Goal: Communication & Community: Share content

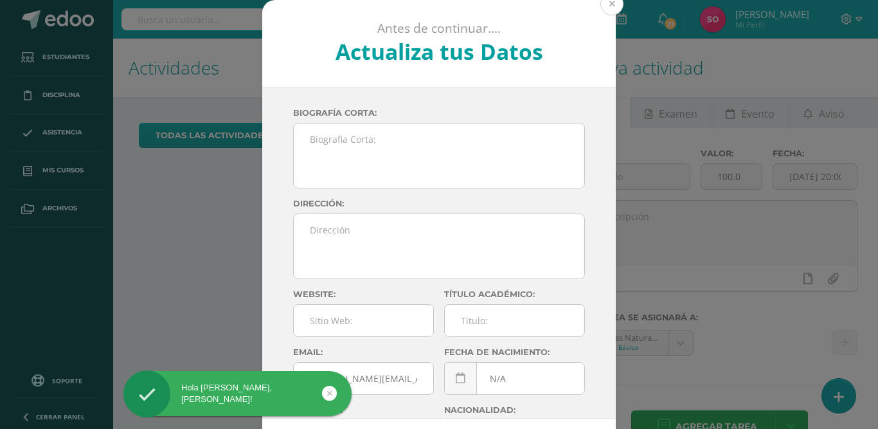
click at [607, 6] on button at bounding box center [611, 3] width 23 height 23
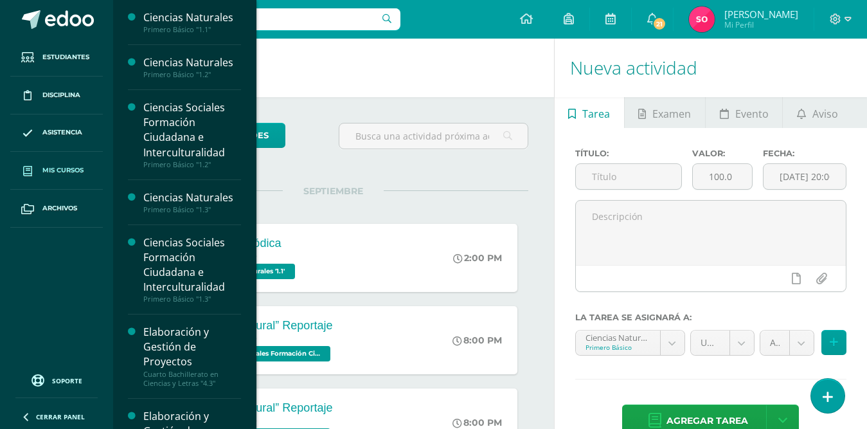
click at [70, 170] on span "Mis cursos" at bounding box center [62, 170] width 41 height 10
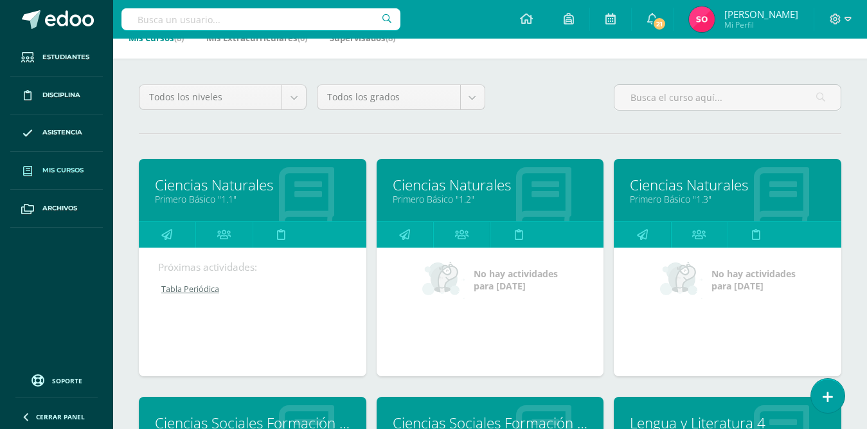
scroll to position [82, 0]
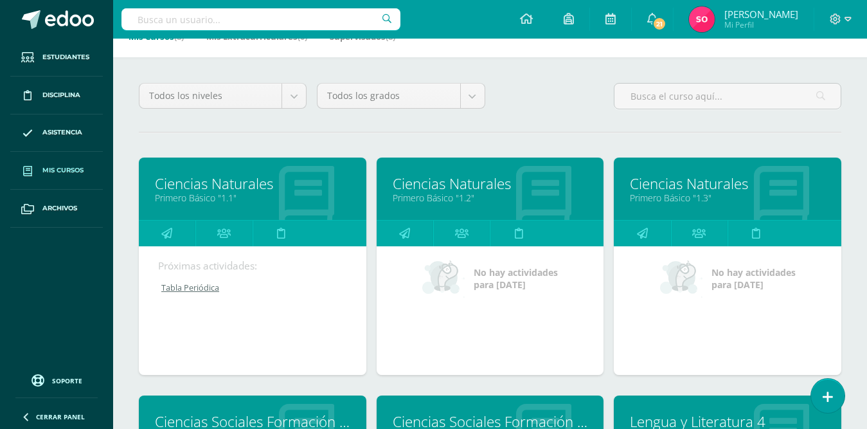
click at [246, 182] on link "Ciencias Naturales" at bounding box center [252, 184] width 195 height 20
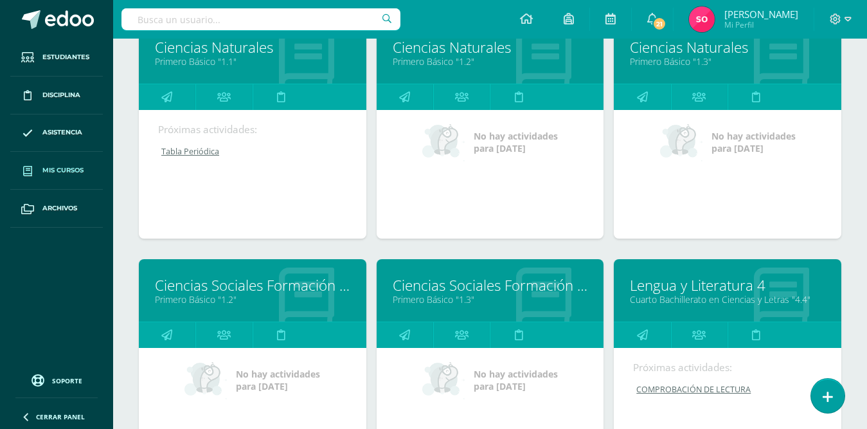
scroll to position [262, 0]
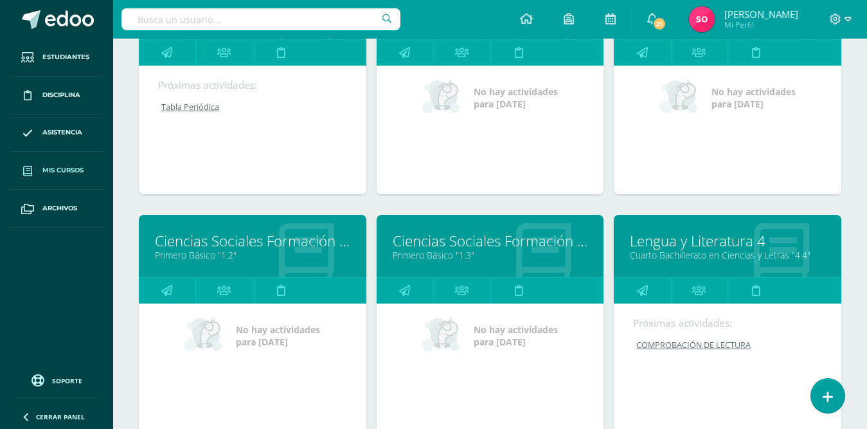
click at [254, 239] on link "Ciencias Sociales Formación Ciudadana e Interculturalidad" at bounding box center [252, 241] width 195 height 20
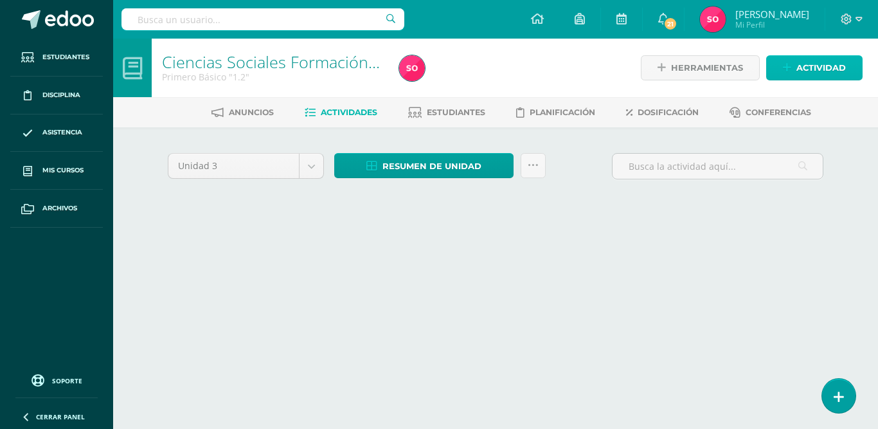
click at [819, 71] on span "Actividad" at bounding box center [820, 68] width 49 height 24
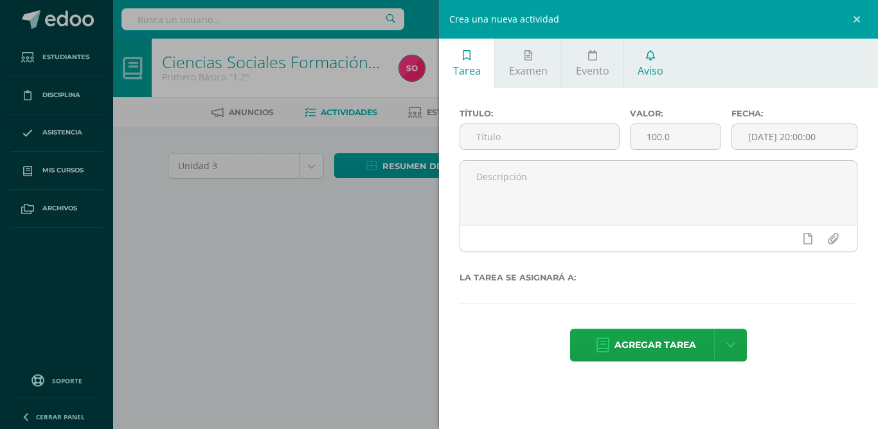
click at [648, 63] on link "Aviso" at bounding box center [650, 63] width 53 height 49
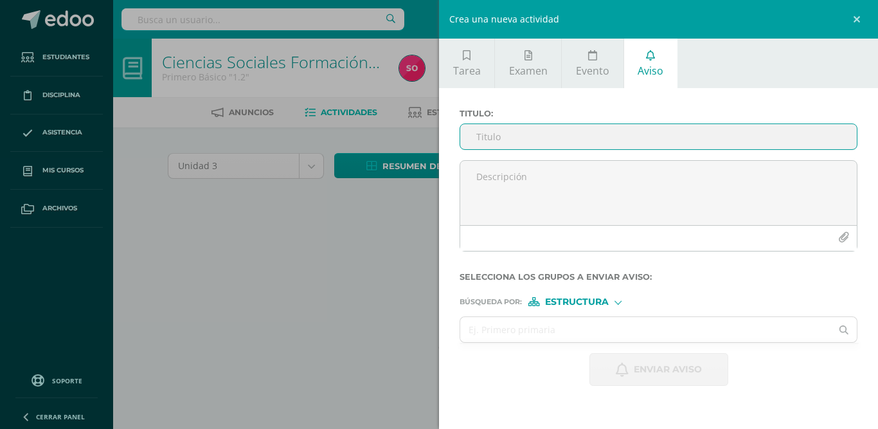
click at [560, 139] on input "Titulo :" at bounding box center [658, 136] width 397 height 25
paste input "e"
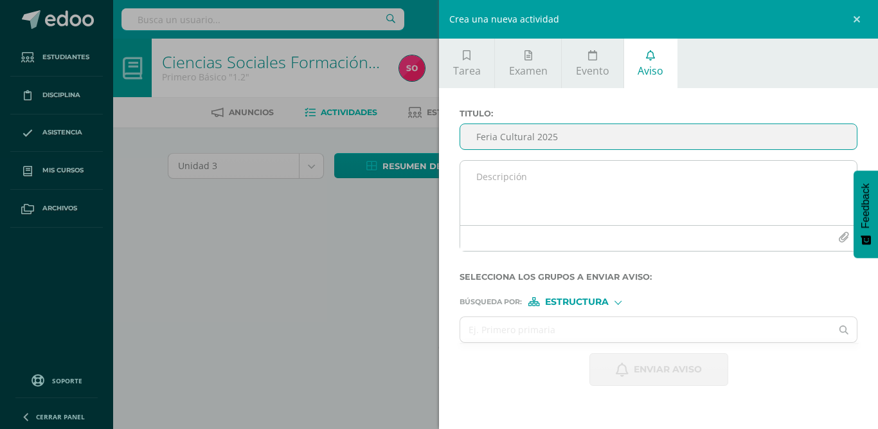
type input "Feria Cultural 2025"
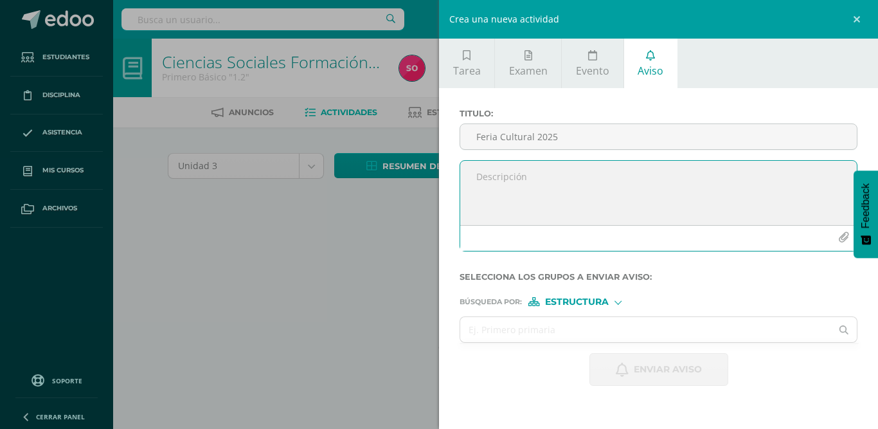
click at [537, 177] on textarea at bounding box center [658, 193] width 397 height 64
type textarea "f"
paste textarea "e"
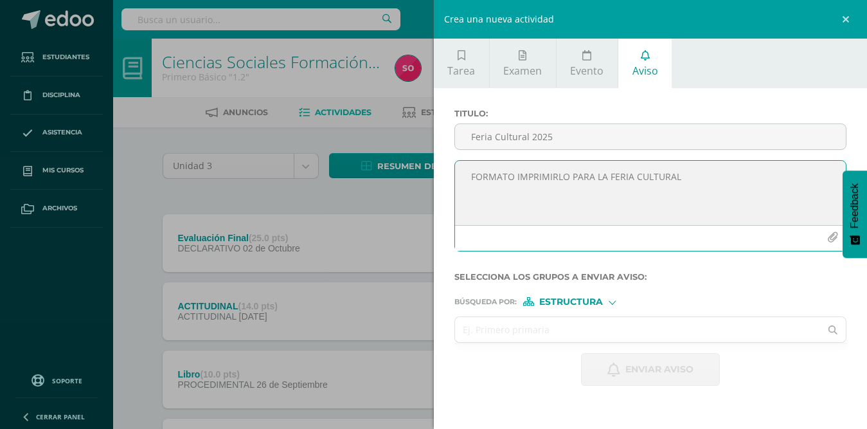
type textarea "FORMATO IMPRIMIRLO PARA LA FERIA CULTURAL"
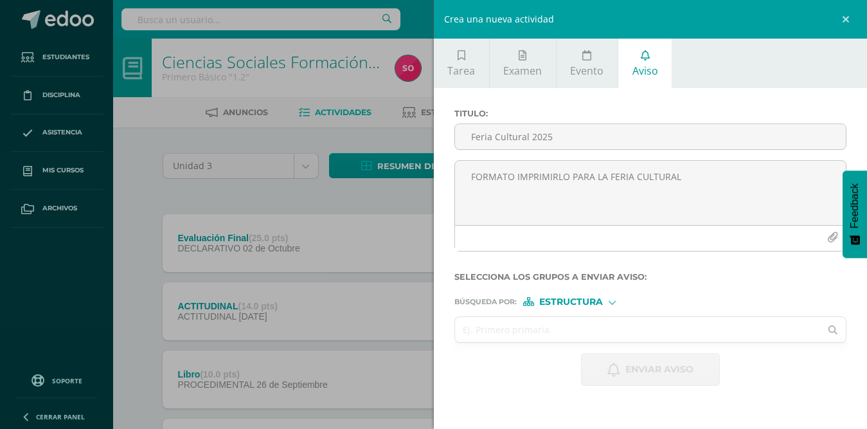
click at [519, 332] on input "text" at bounding box center [638, 329] width 366 height 25
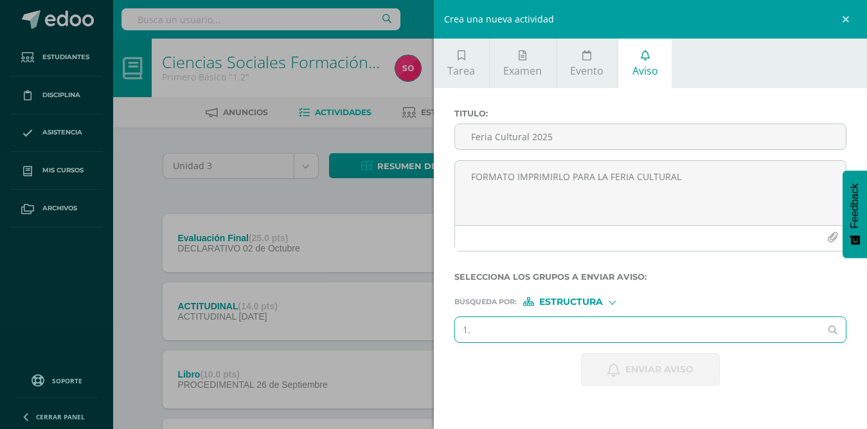
type input "1.2"
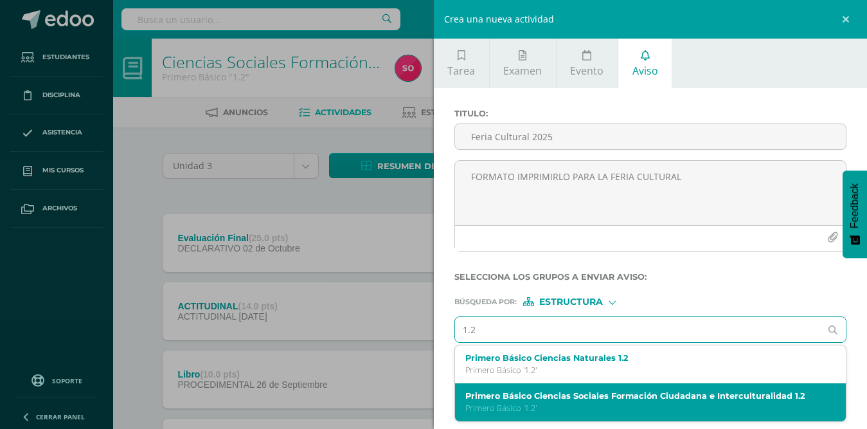
click at [552, 396] on label "Primero Básico Ciencias Sociales Formación Ciudadana e Interculturalidad 1.2" at bounding box center [642, 396] width 354 height 10
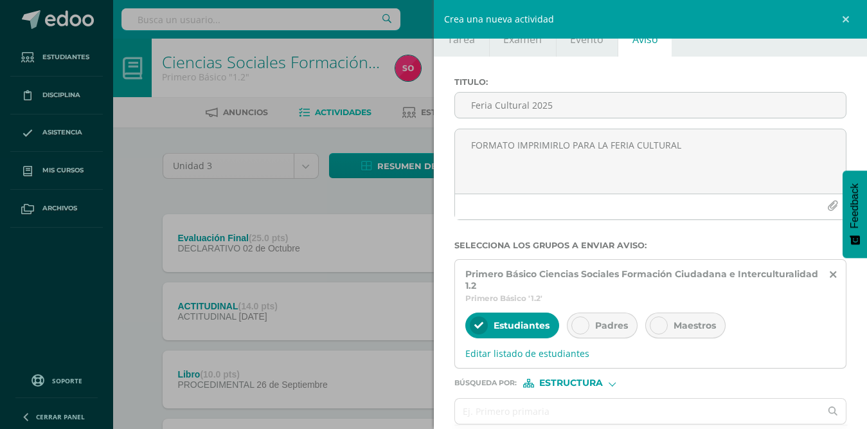
scroll to position [21, 0]
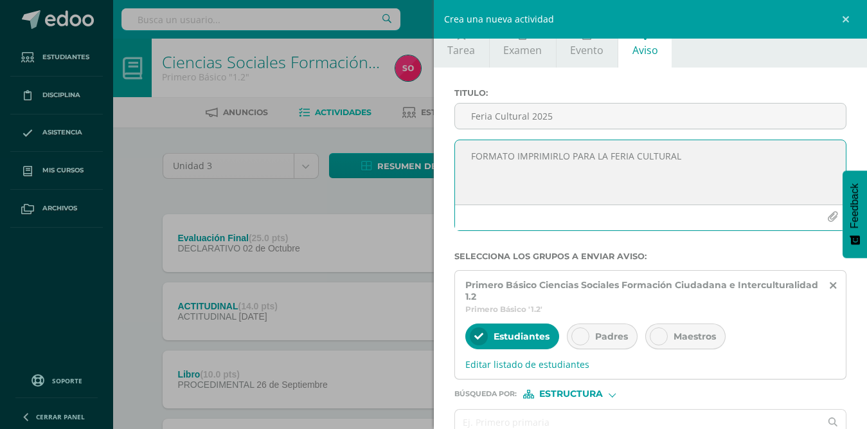
click at [827, 215] on icon "button" at bounding box center [832, 216] width 11 height 11
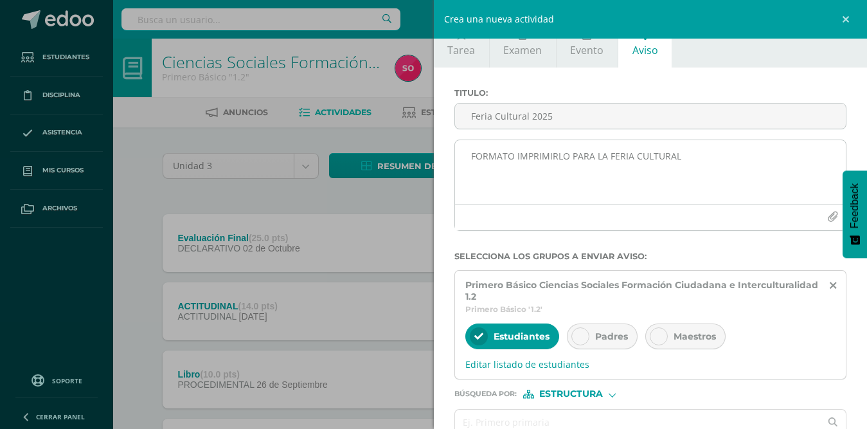
click at [827, 213] on icon "button" at bounding box center [832, 216] width 11 height 11
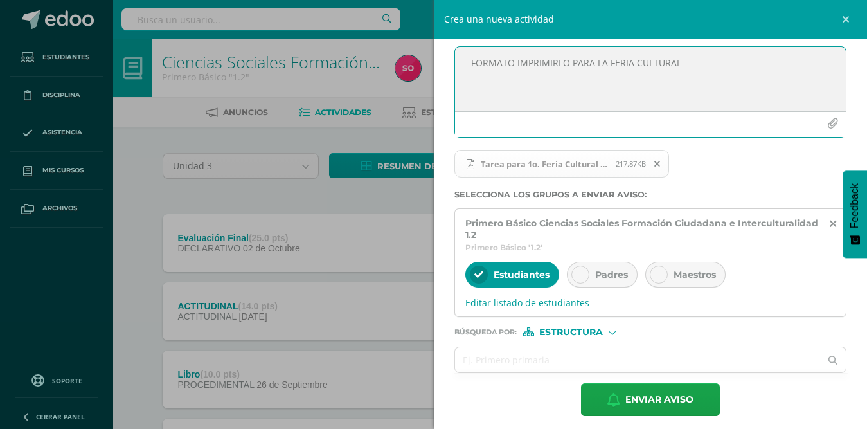
scroll to position [121, 0]
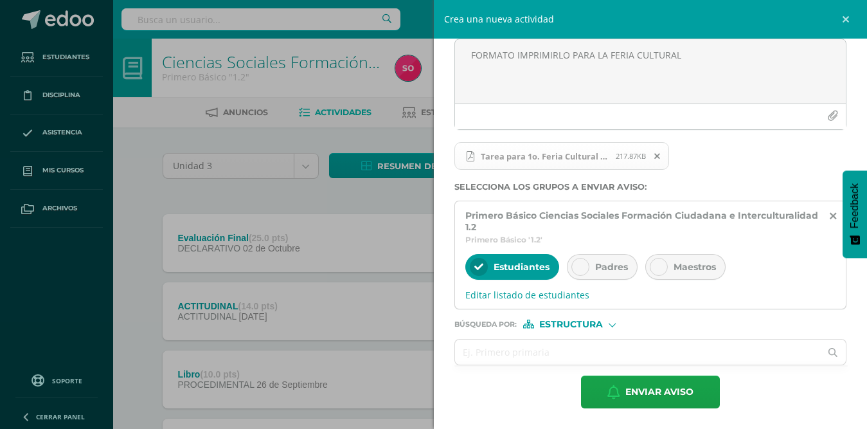
click at [587, 269] on div at bounding box center [580, 267] width 18 height 18
click at [569, 344] on input "text" at bounding box center [638, 351] width 366 height 25
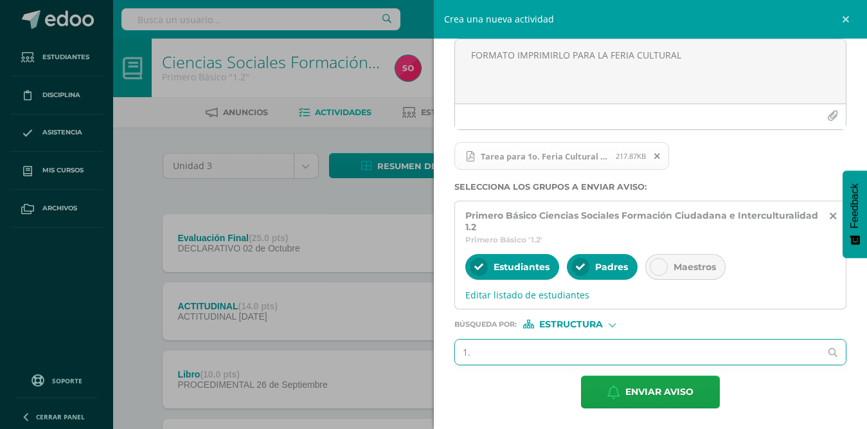
type input "1.3"
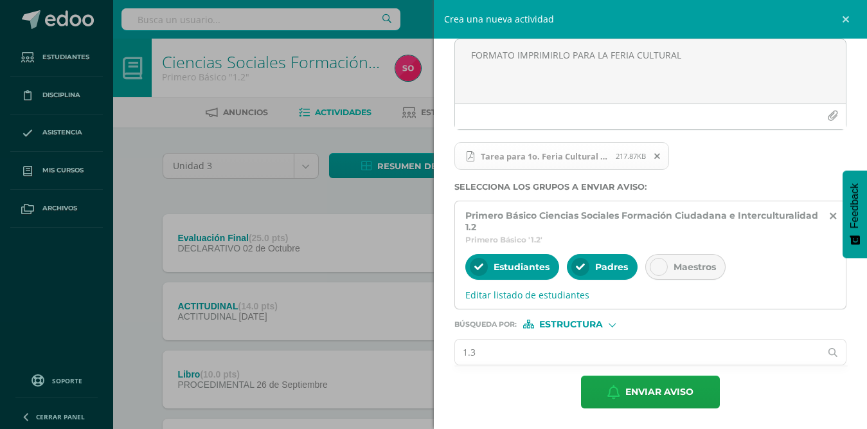
click at [785, 353] on input "1.3" at bounding box center [638, 351] width 366 height 25
click at [734, 355] on input "1.3" at bounding box center [638, 351] width 366 height 25
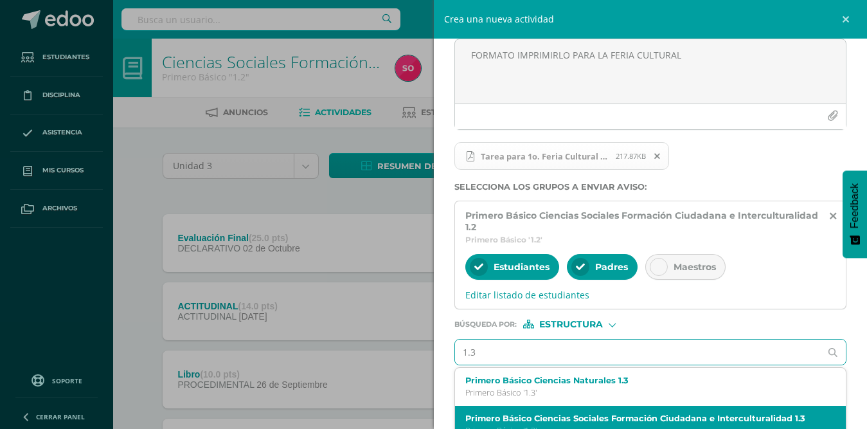
click at [728, 413] on label "Primero Básico Ciencias Sociales Formación Ciudadana e Interculturalidad 1.3" at bounding box center [642, 418] width 354 height 10
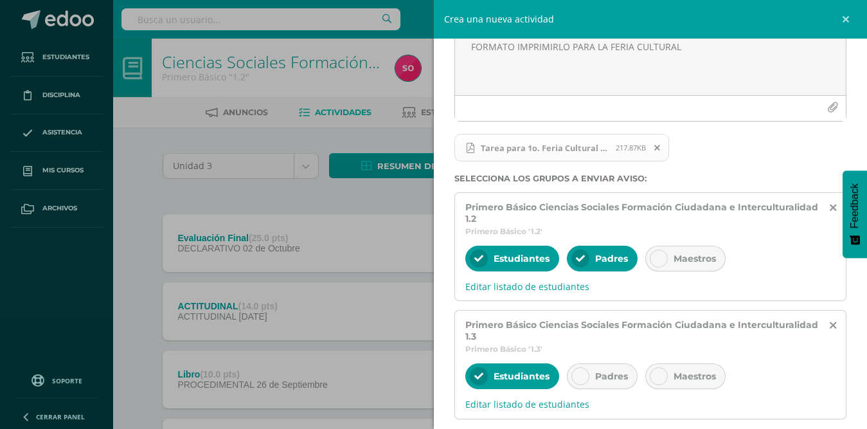
scroll to position [132, 0]
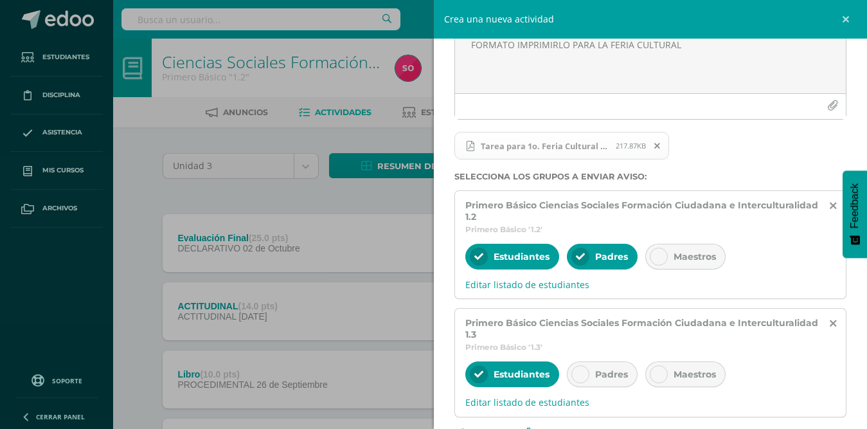
click at [584, 375] on icon at bounding box center [580, 374] width 9 height 9
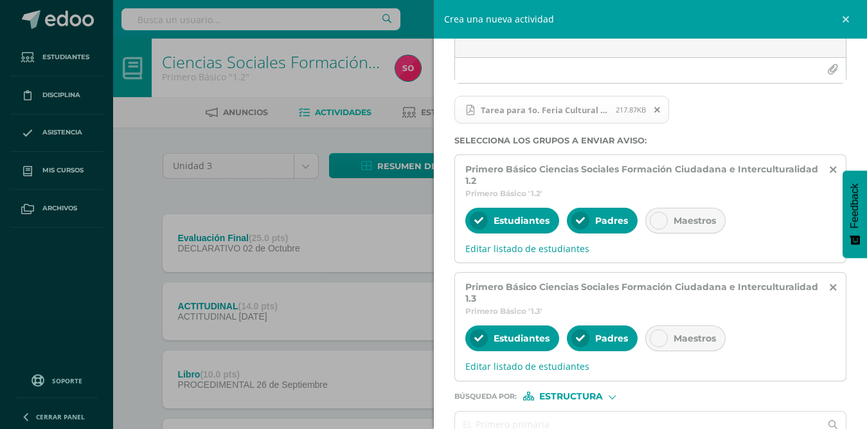
scroll to position [127, 0]
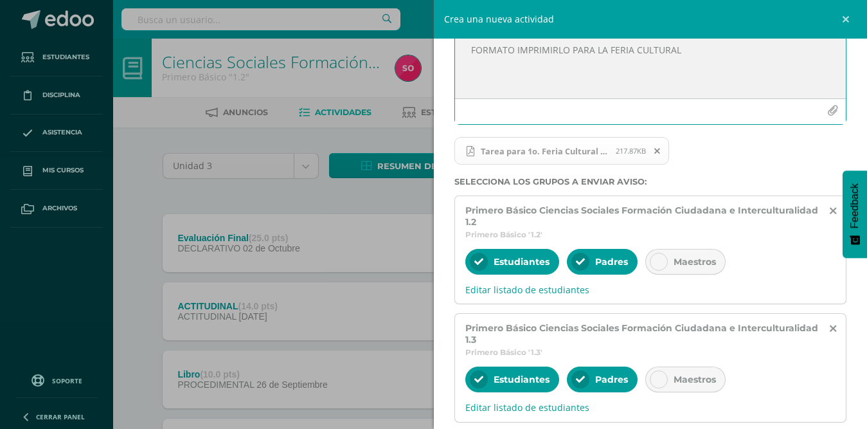
click at [827, 111] on icon "button" at bounding box center [832, 110] width 11 height 11
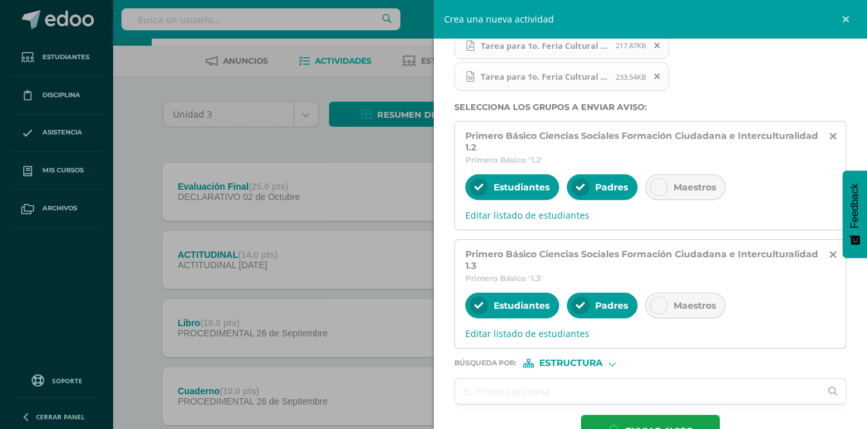
scroll to position [262, 0]
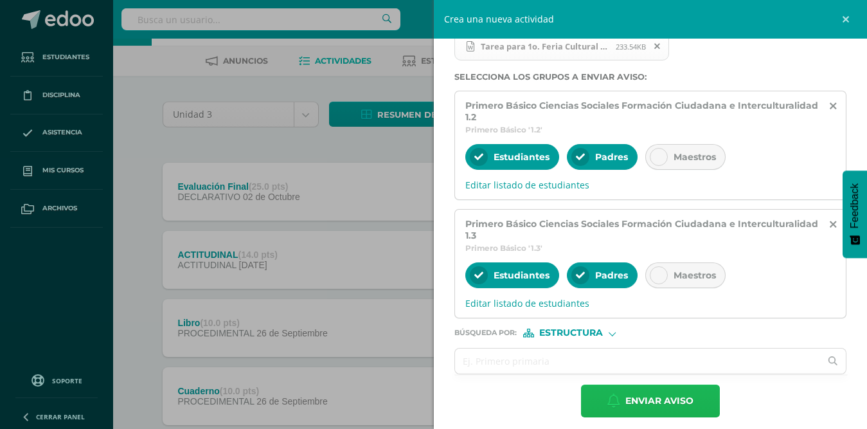
click at [689, 396] on button "Enviar aviso" at bounding box center [650, 400] width 139 height 33
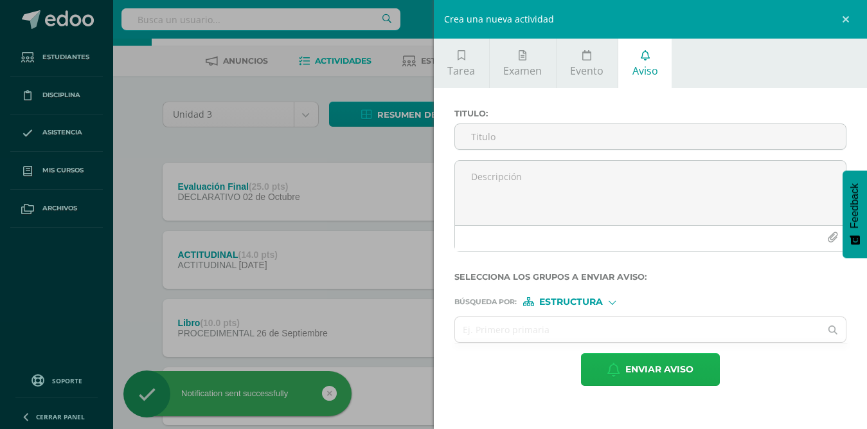
scroll to position [0, 0]
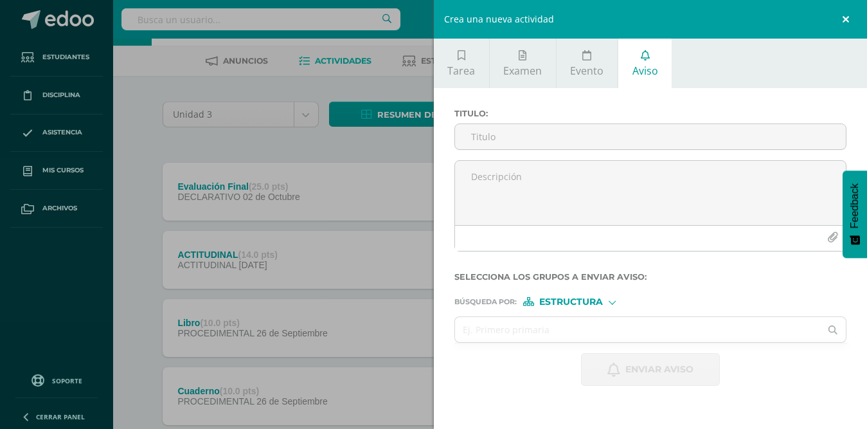
click at [846, 19] on link at bounding box center [847, 19] width 39 height 39
